Goal: Complete application form

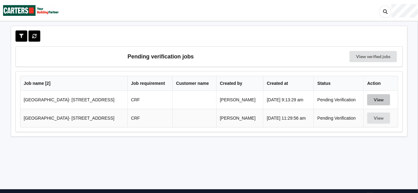
click at [379, 99] on button "View" at bounding box center [378, 99] width 23 height 11
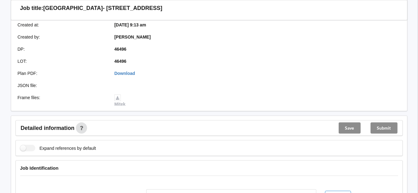
scroll to position [217, 0]
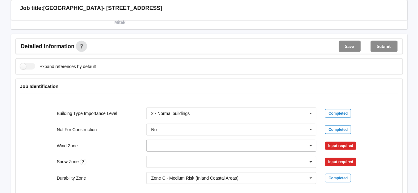
click at [175, 142] on input "text" at bounding box center [232, 145] width 170 height 11
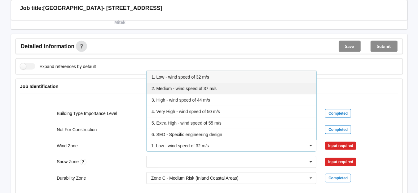
click at [156, 87] on span "2. Medium - wind speed of 37 m/s" at bounding box center [184, 88] width 65 height 5
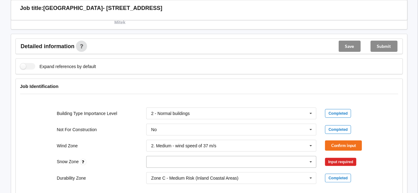
click at [154, 160] on input "text" at bounding box center [232, 161] width 170 height 11
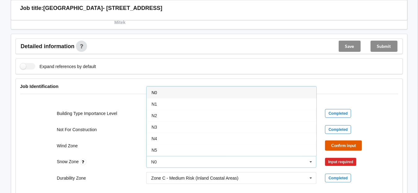
click at [358, 142] on button "Confirm input" at bounding box center [343, 145] width 37 height 10
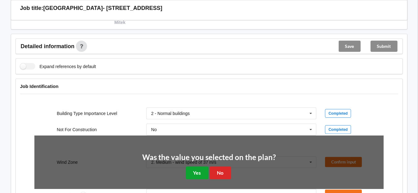
click at [190, 169] on button "Yes" at bounding box center [197, 172] width 23 height 13
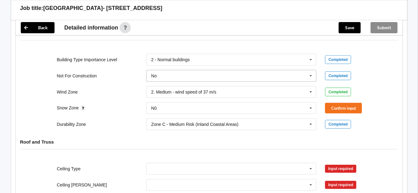
scroll to position [279, 0]
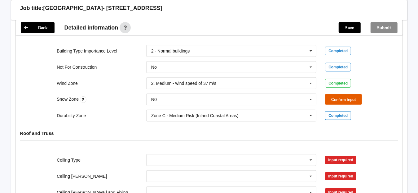
click at [350, 95] on button "Confirm input" at bounding box center [343, 99] width 37 height 10
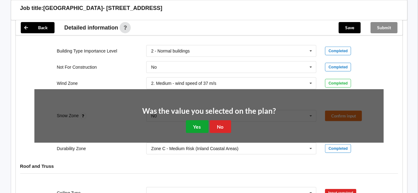
click at [196, 124] on button "Yes" at bounding box center [197, 126] width 23 height 13
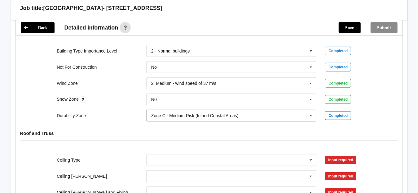
click at [173, 114] on div "Zone C - Medium Risk (Inland Coastal Areas)" at bounding box center [194, 115] width 87 height 4
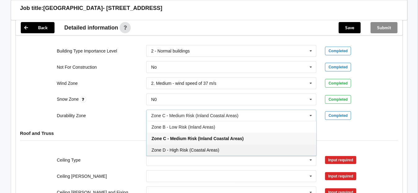
click at [172, 144] on div "Zone D - High Risk (Coastal Areas)" at bounding box center [232, 149] width 170 height 11
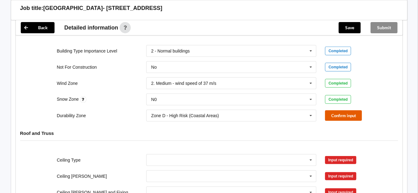
click at [338, 111] on button "Confirm input" at bounding box center [343, 115] width 37 height 10
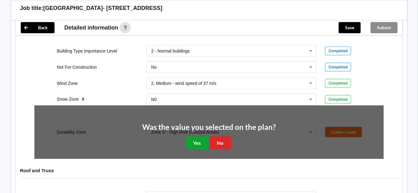
click at [195, 141] on button "Yes" at bounding box center [197, 142] width 23 height 13
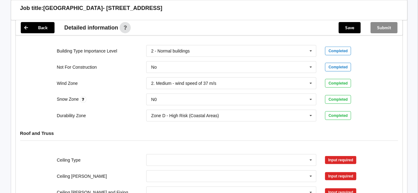
click at [105, 127] on div "Roof and Truss" at bounding box center [209, 138] width 387 height 24
click at [382, 119] on div "Durability Zone Zone D - High Risk (Coastal Areas) Zone B - Low Risk (Inland Ar…" at bounding box center [209, 115] width 358 height 20
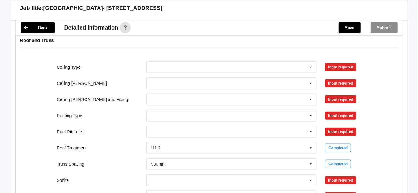
scroll to position [372, 0]
click at [165, 67] on input "text" at bounding box center [232, 66] width 170 height 11
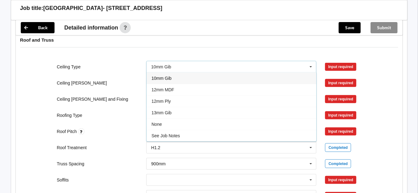
click at [233, 52] on div "Roof and Truss" at bounding box center [209, 45] width 387 height 24
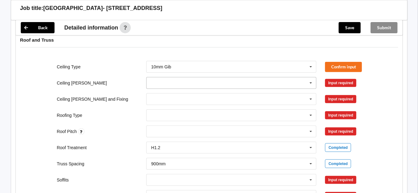
click at [173, 82] on input "text" at bounding box center [232, 82] width 170 height 11
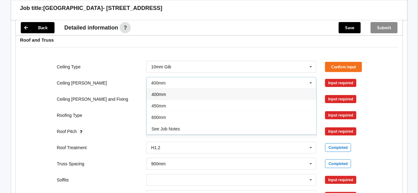
click at [160, 95] on div "400mm" at bounding box center [232, 93] width 170 height 11
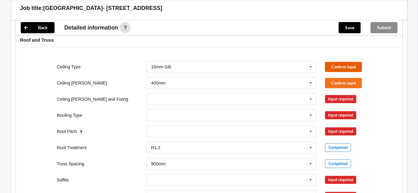
click at [335, 66] on button "Confirm input" at bounding box center [343, 67] width 37 height 10
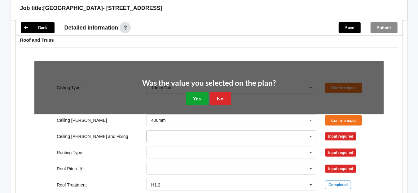
click at [192, 95] on button "Yes" at bounding box center [197, 98] width 23 height 13
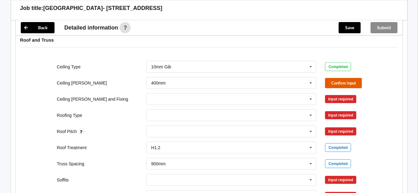
click at [340, 79] on button "Confirm input" at bounding box center [343, 83] width 37 height 10
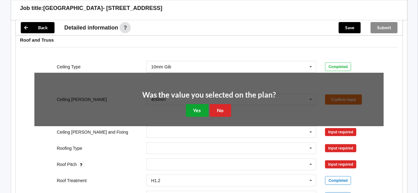
click at [199, 105] on button "Yes" at bounding box center [197, 110] width 23 height 13
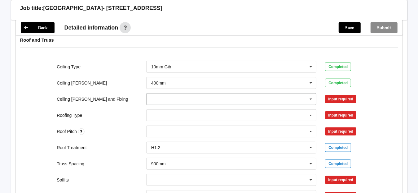
click at [165, 101] on input "text" at bounding box center [232, 98] width 170 height 11
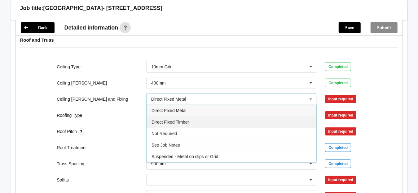
click at [178, 122] on span "Direct Fixed Timber" at bounding box center [171, 121] width 38 height 5
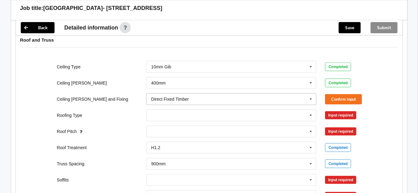
click at [185, 100] on div "Direct Fixed Timber" at bounding box center [170, 99] width 38 height 4
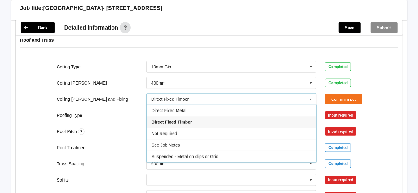
click at [310, 97] on icon at bounding box center [310, 98] width 9 height 11
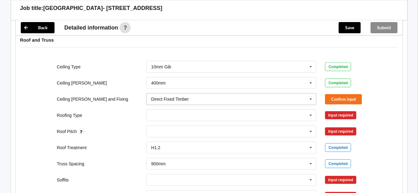
click at [310, 97] on icon at bounding box center [310, 98] width 9 height 11
click at [87, 98] on label "Ceiling [PERSON_NAME] and Fixing" at bounding box center [92, 98] width 71 height 5
click at [310, 97] on icon at bounding box center [310, 98] width 9 height 11
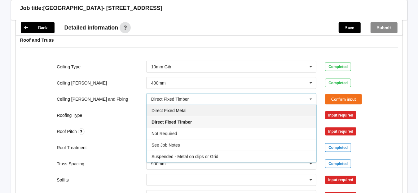
click at [175, 110] on span "Direct Fixed Metal" at bounding box center [169, 110] width 35 height 5
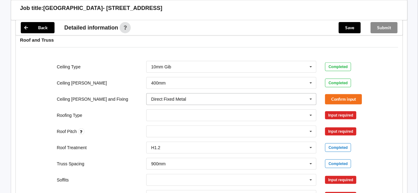
click at [308, 96] on icon at bounding box center [310, 98] width 9 height 11
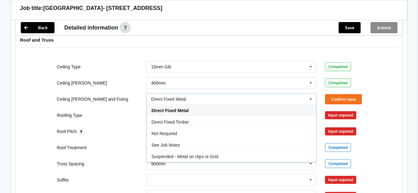
click at [179, 142] on span "See Job Notes" at bounding box center [166, 144] width 29 height 5
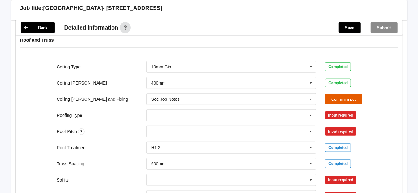
click at [354, 95] on button "Confirm input" at bounding box center [343, 99] width 37 height 10
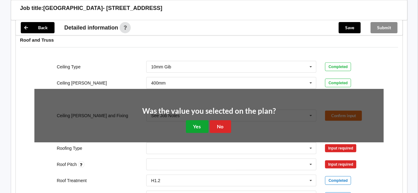
click at [196, 123] on button "Yes" at bounding box center [197, 126] width 23 height 13
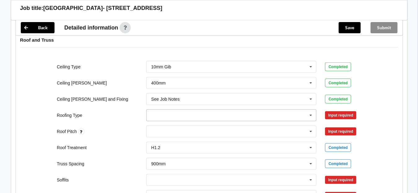
click at [165, 112] on input "text" at bounding box center [232, 114] width 170 height 11
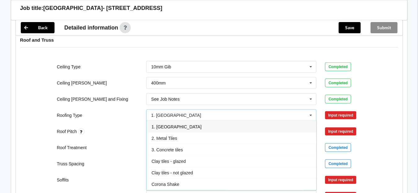
click at [169, 126] on span "1. [GEOGRAPHIC_DATA]" at bounding box center [177, 126] width 50 height 5
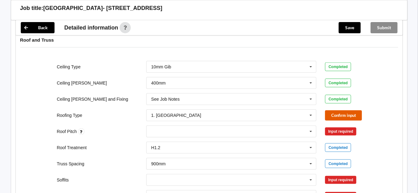
click at [354, 114] on button "Confirm input" at bounding box center [343, 115] width 37 height 10
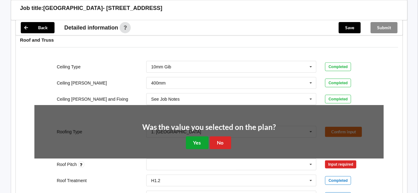
click at [202, 140] on button "Yes" at bounding box center [197, 142] width 23 height 13
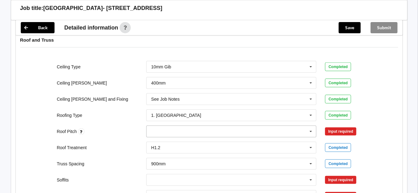
click at [183, 130] on div "None" at bounding box center [231, 131] width 171 height 12
type input "20"
click at [163, 142] on b "20" at bounding box center [161, 142] width 5 height 5
click at [344, 130] on button "Confirm input" at bounding box center [343, 131] width 37 height 10
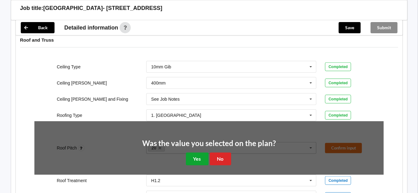
click at [194, 153] on button "Yes" at bounding box center [197, 158] width 23 height 13
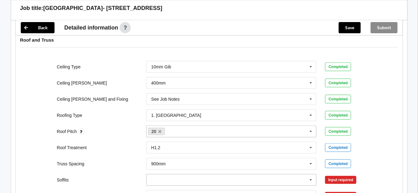
click at [199, 175] on input "text" at bounding box center [232, 179] width 170 height 11
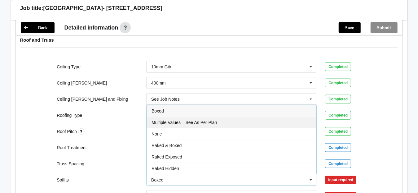
click at [204, 121] on span "Multiple Values – See As Per Plan" at bounding box center [184, 122] width 65 height 5
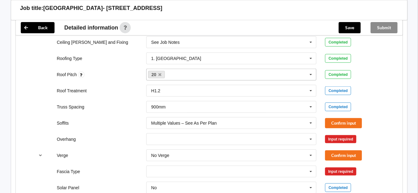
scroll to position [465, 0]
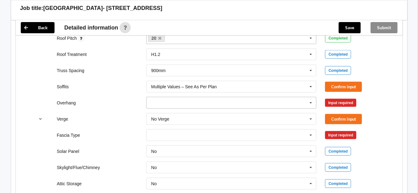
click at [201, 102] on input "text" at bounding box center [232, 102] width 170 height 11
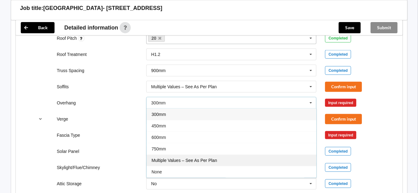
click at [199, 154] on div "Multiple Values – See As Per Plan" at bounding box center [232, 159] width 170 height 11
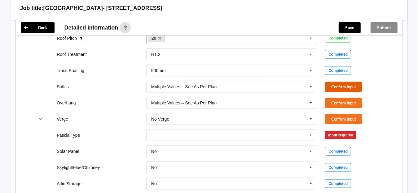
click at [334, 82] on button "Confirm input" at bounding box center [343, 87] width 37 height 10
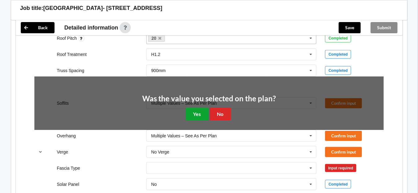
click at [191, 110] on button "Yes" at bounding box center [197, 114] width 23 height 13
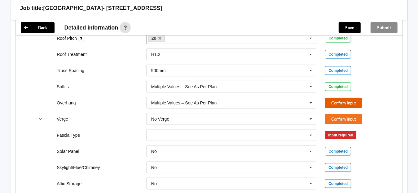
click at [339, 98] on button "Confirm input" at bounding box center [343, 103] width 37 height 10
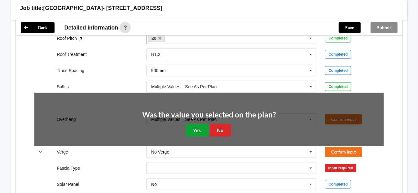
drag, startPoint x: 201, startPoint y: 129, endPoint x: 228, endPoint y: 125, distance: 27.5
click at [200, 129] on button "Yes" at bounding box center [197, 130] width 23 height 13
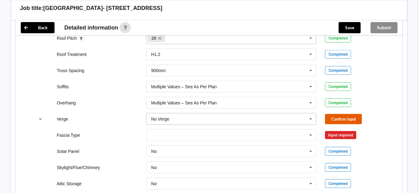
drag, startPoint x: 336, startPoint y: 116, endPoint x: 313, endPoint y: 116, distance: 23.6
click at [336, 116] on button "Confirm input" at bounding box center [343, 119] width 37 height 10
click at [220, 133] on input "text" at bounding box center [232, 134] width 170 height 11
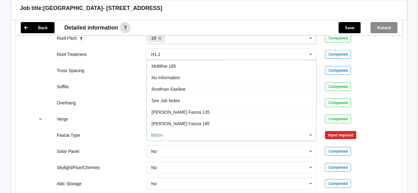
scroll to position [204, 0]
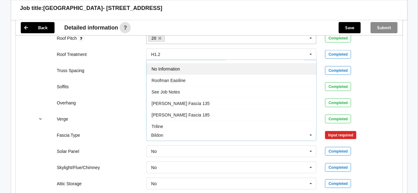
click at [168, 66] on span "No Information" at bounding box center [166, 68] width 29 height 5
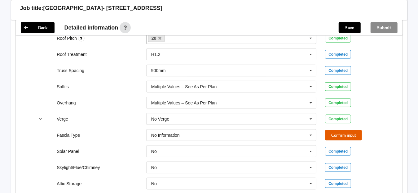
click at [355, 133] on button "Confirm input" at bounding box center [343, 135] width 37 height 10
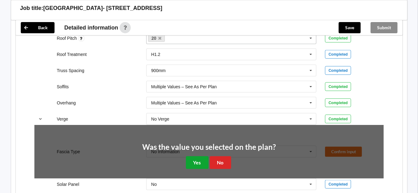
click at [196, 160] on button "Yes" at bounding box center [197, 162] width 23 height 13
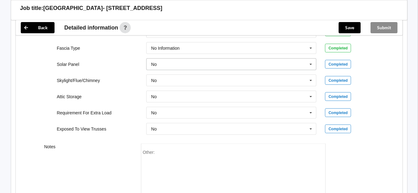
scroll to position [558, 0]
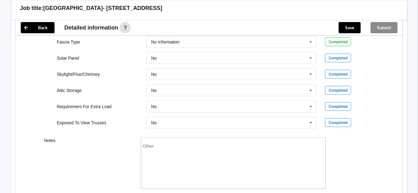
click at [245, 154] on div "Other:" at bounding box center [233, 164] width 181 height 43
click at [169, 156] on div "Other:" at bounding box center [233, 164] width 181 height 43
drag, startPoint x: 168, startPoint y: 155, endPoint x: 180, endPoint y: 171, distance: 20.3
click at [180, 174] on div "Other:" at bounding box center [233, 164] width 181 height 43
drag, startPoint x: 180, startPoint y: 170, endPoint x: 155, endPoint y: 143, distance: 36.4
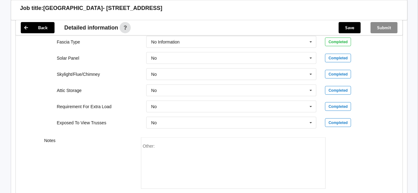
click at [180, 168] on div "Other:" at bounding box center [233, 164] width 181 height 43
click at [155, 143] on div "Other:" at bounding box center [233, 164] width 181 height 43
click at [162, 141] on div "Other:" at bounding box center [233, 162] width 185 height 51
click at [165, 141] on div "Other:" at bounding box center [233, 162] width 185 height 51
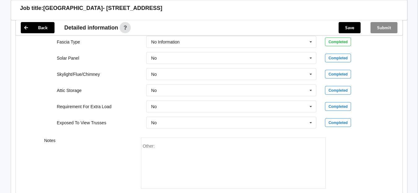
click at [167, 143] on div "Other:" at bounding box center [233, 164] width 181 height 43
click at [173, 144] on div "Other:" at bounding box center [233, 164] width 181 height 43
click at [181, 117] on input "text" at bounding box center [232, 122] width 170 height 11
click at [179, 153] on div "Other:" at bounding box center [233, 164] width 181 height 43
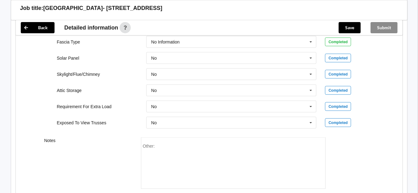
drag, startPoint x: 174, startPoint y: 145, endPoint x: 162, endPoint y: 143, distance: 12.7
click at [162, 143] on div "Other:" at bounding box center [233, 164] width 181 height 43
click at [158, 144] on div "Other:" at bounding box center [233, 164] width 181 height 43
click at [159, 144] on div "Other:" at bounding box center [233, 164] width 181 height 43
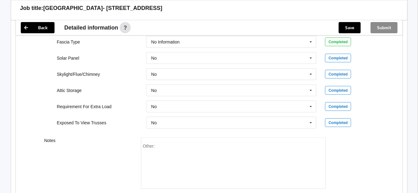
click at [162, 144] on div "Other:" at bounding box center [233, 164] width 181 height 43
click at [157, 144] on div "Other:" at bounding box center [233, 164] width 181 height 43
click at [153, 147] on span "Other:" at bounding box center [149, 145] width 12 height 5
click at [151, 148] on div "Other:" at bounding box center [233, 164] width 181 height 43
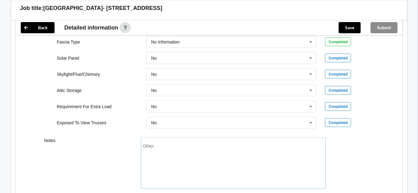
click at [155, 144] on div "Other:" at bounding box center [233, 164] width 181 height 43
click at [351, 32] on button "Save" at bounding box center [350, 27] width 22 height 11
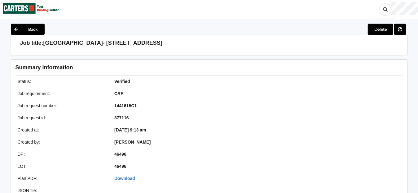
scroll to position [0, 0]
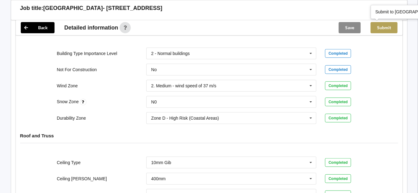
click at [386, 28] on button "Submit" at bounding box center [384, 27] width 27 height 11
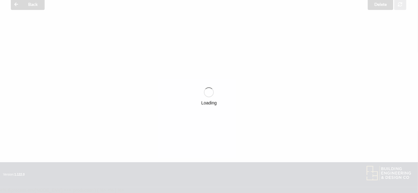
scroll to position [248, 0]
